Goal: Task Accomplishment & Management: Manage account settings

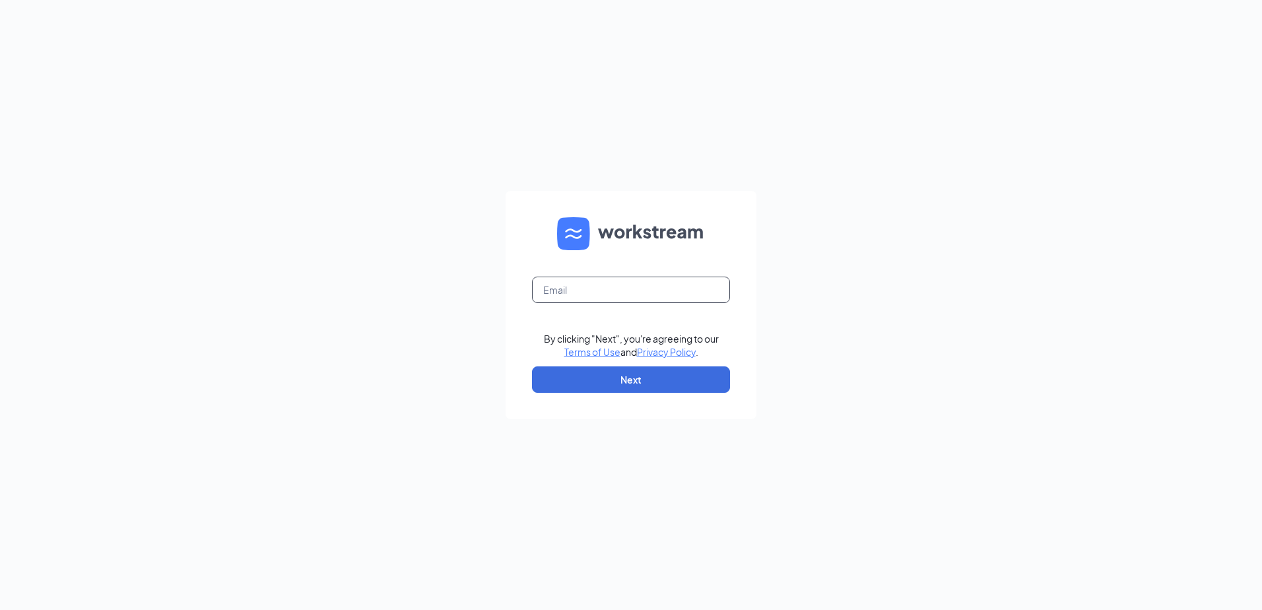
click at [664, 286] on input "text" at bounding box center [631, 290] width 198 height 26
type input "ljs70336@ljsilvers.com"
click at [626, 384] on button "Next" at bounding box center [631, 379] width 198 height 26
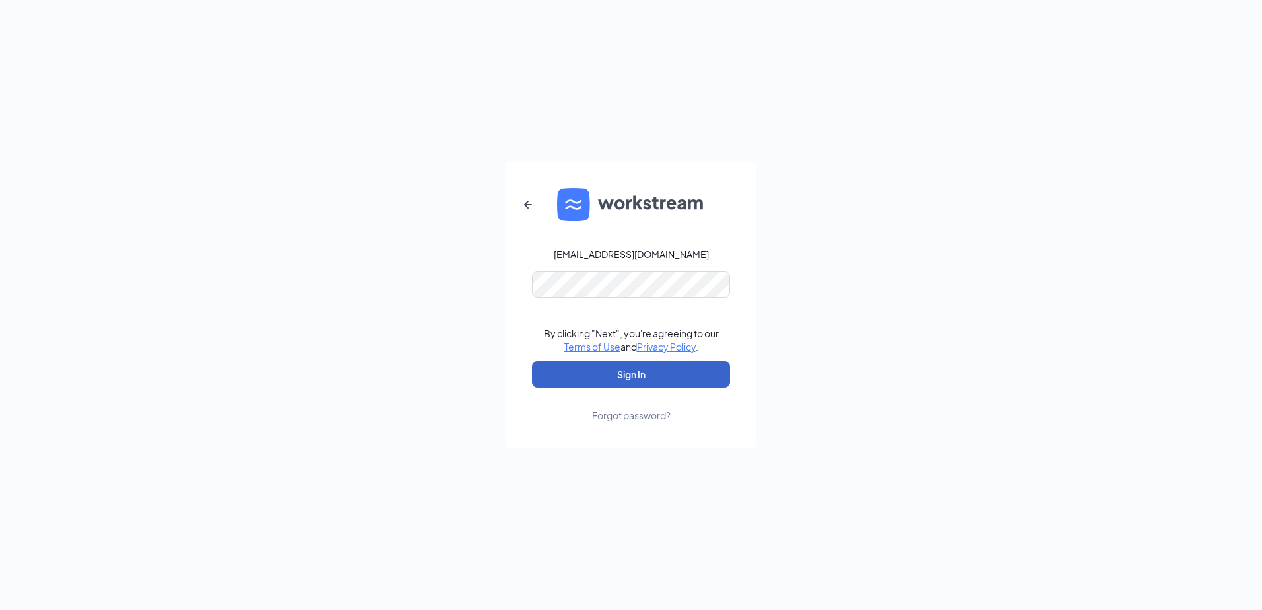
click at [628, 376] on button "Sign In" at bounding box center [631, 374] width 198 height 26
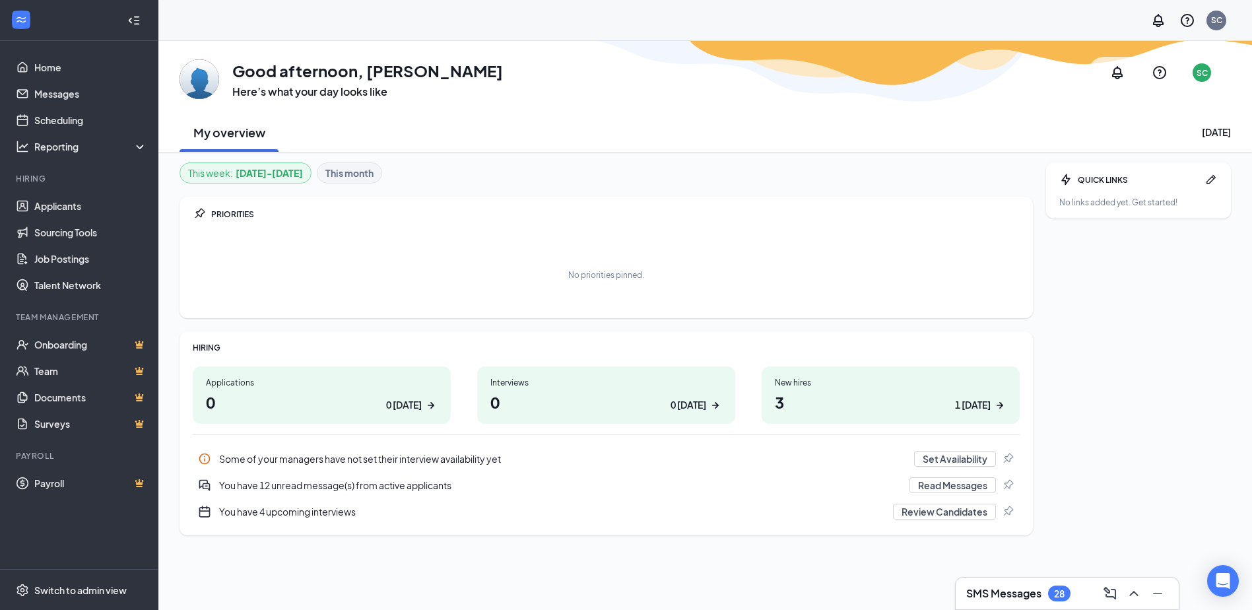
click at [790, 398] on h1 "3 1 [DATE]" at bounding box center [891, 402] width 232 height 22
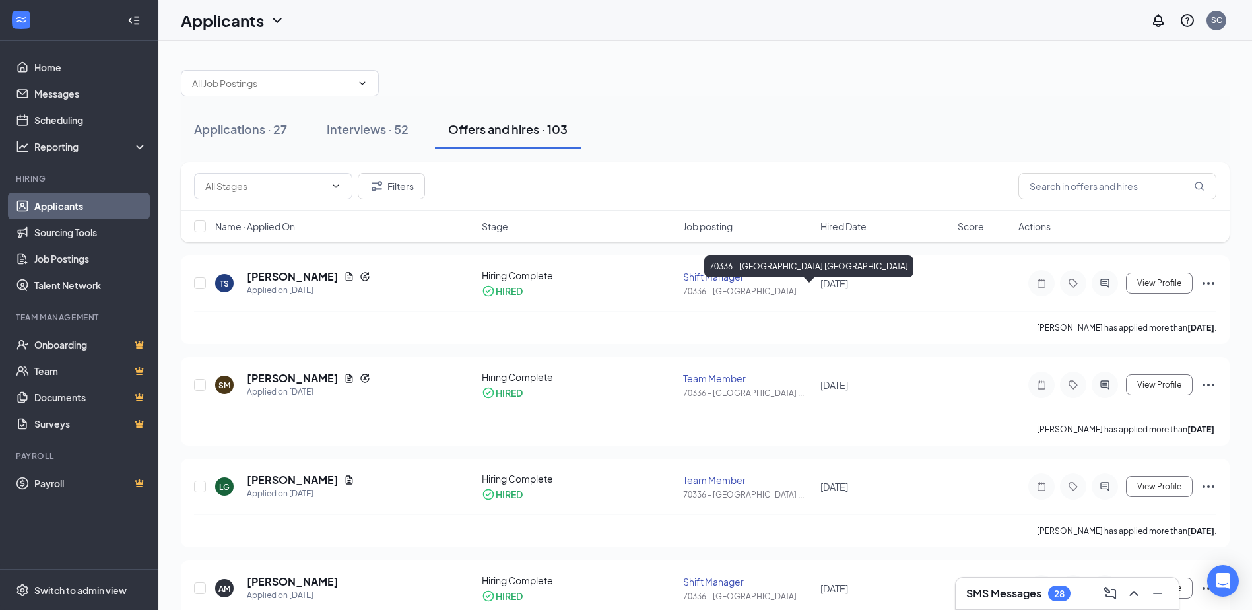
click at [711, 279] on div "70336 - [GEOGRAPHIC_DATA] [GEOGRAPHIC_DATA]" at bounding box center [808, 268] width 209 height 27
click at [1140, 288] on button "View Profile" at bounding box center [1159, 283] width 67 height 21
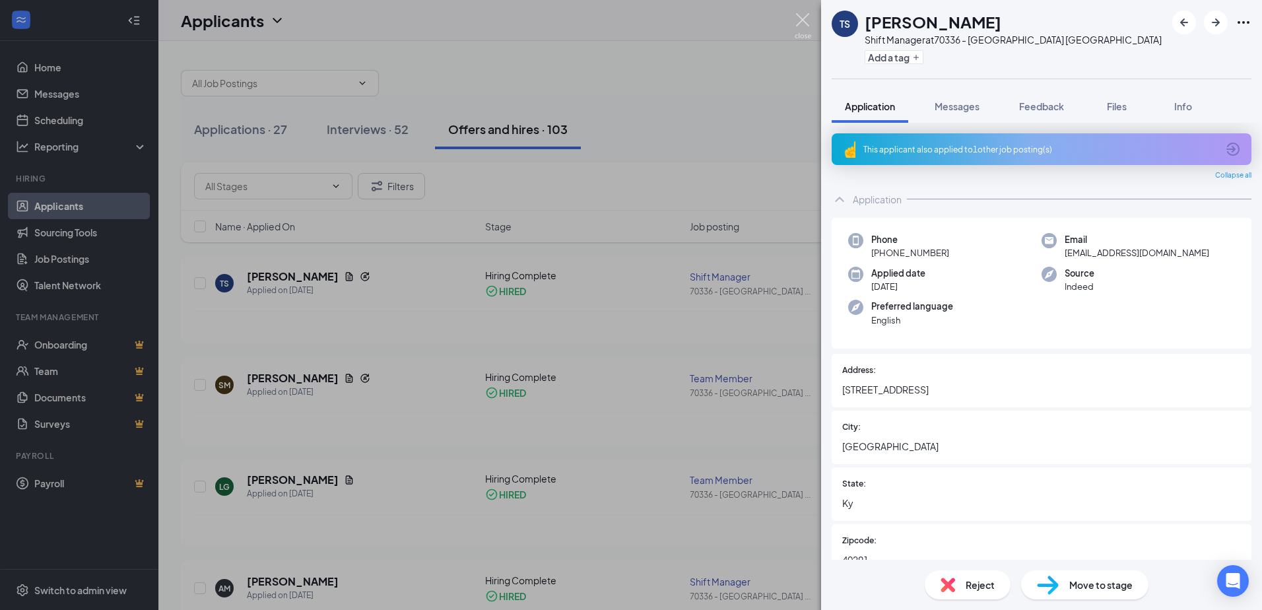
click at [807, 24] on img at bounding box center [803, 26] width 17 height 26
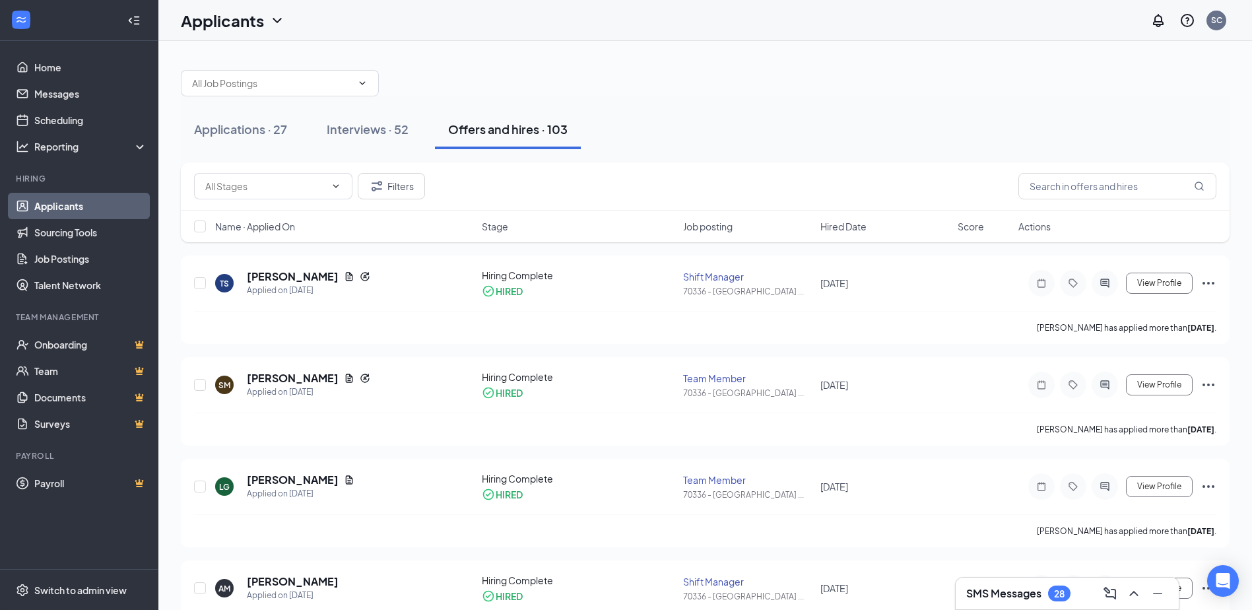
click at [801, 18] on div "Applicants SC" at bounding box center [705, 20] width 1094 height 41
